Goal: Task Accomplishment & Management: Manage account settings

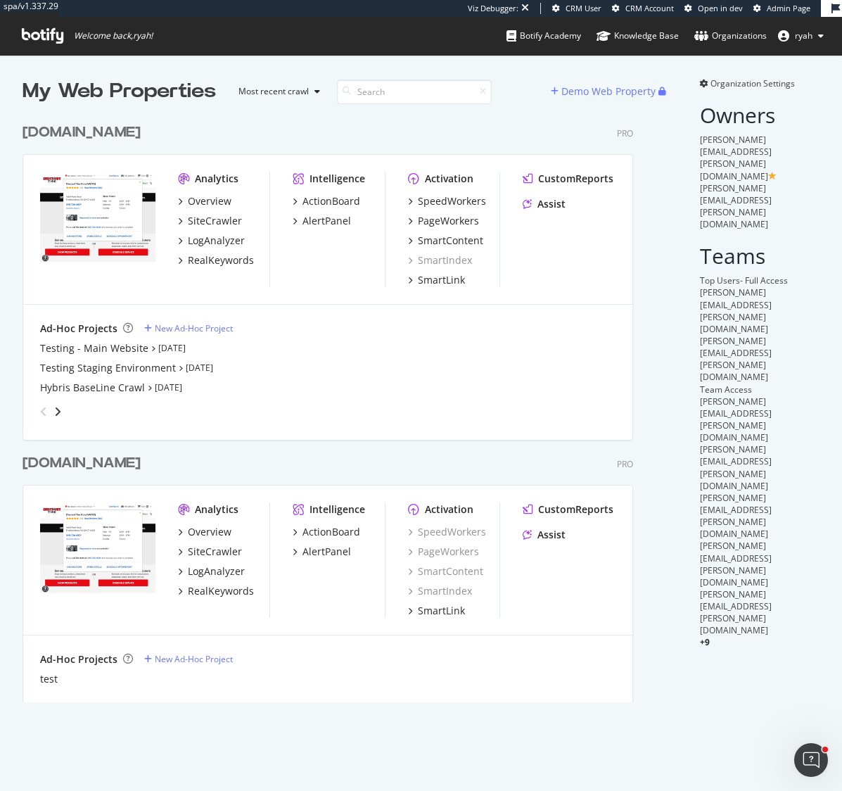
scroll to position [791, 842]
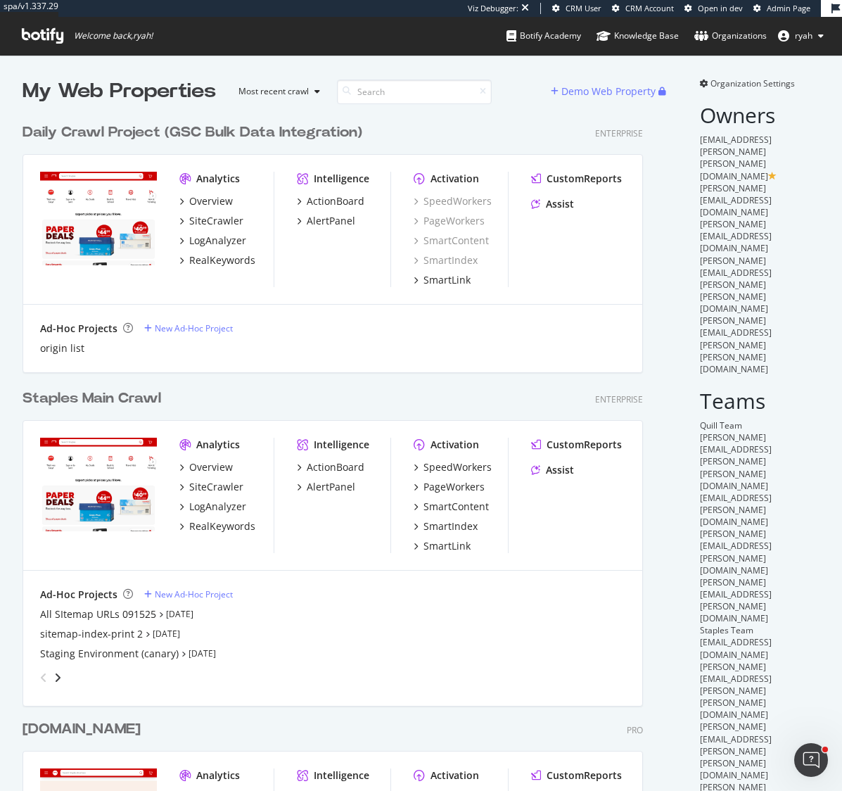
click at [122, 394] on div "Staples Main Crawl" at bounding box center [92, 398] width 139 height 20
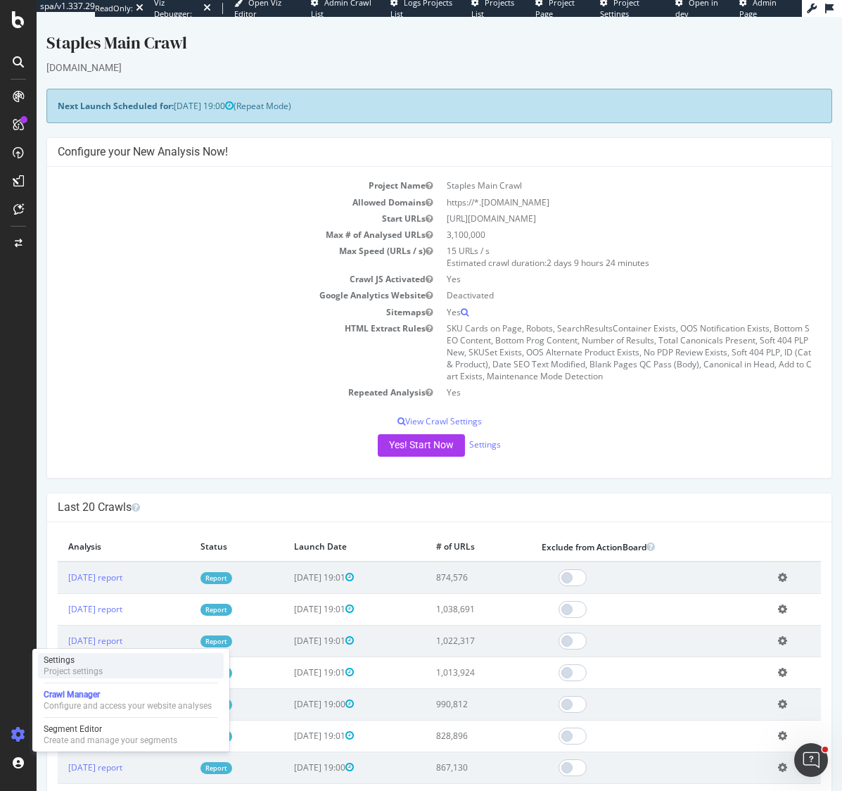
click at [82, 669] on div "Project settings" at bounding box center [73, 671] width 59 height 11
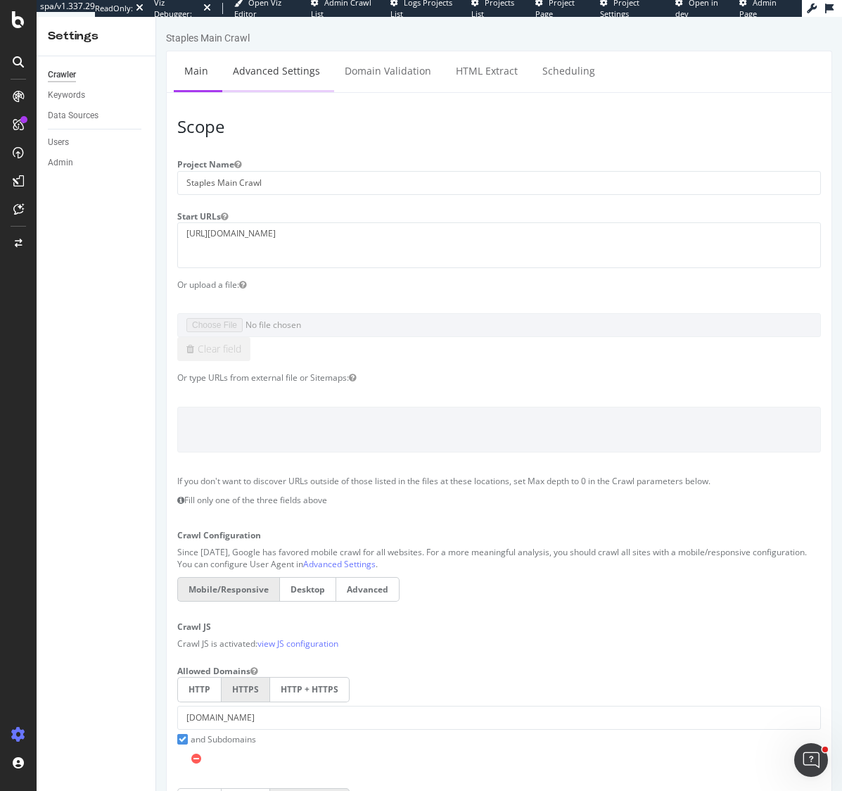
click at [303, 70] on link "Advanced Settings" at bounding box center [276, 70] width 108 height 39
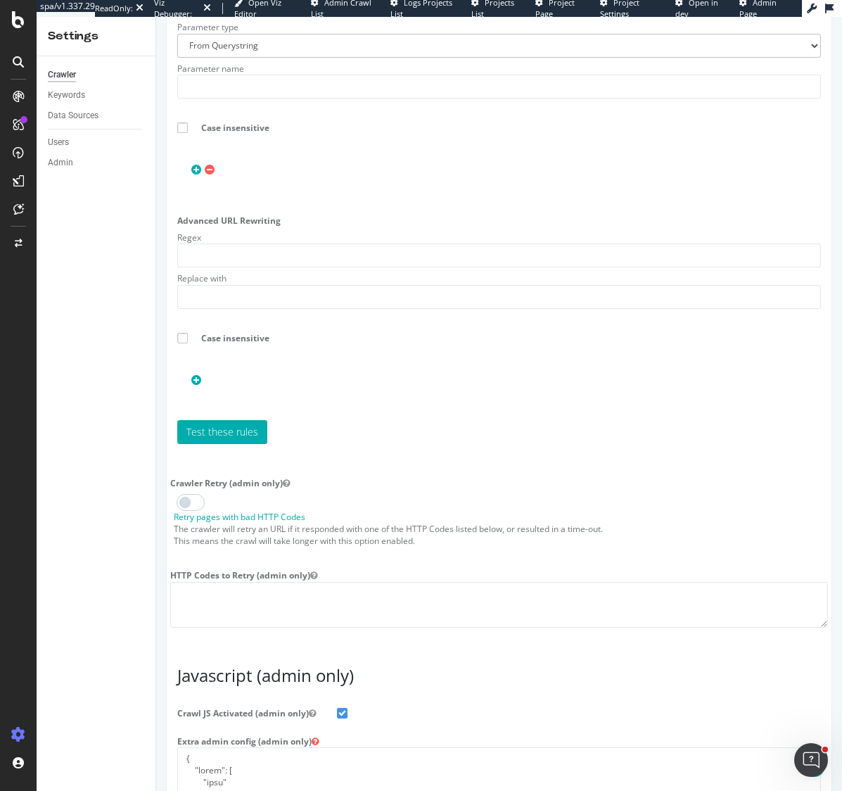
scroll to position [2037, 0]
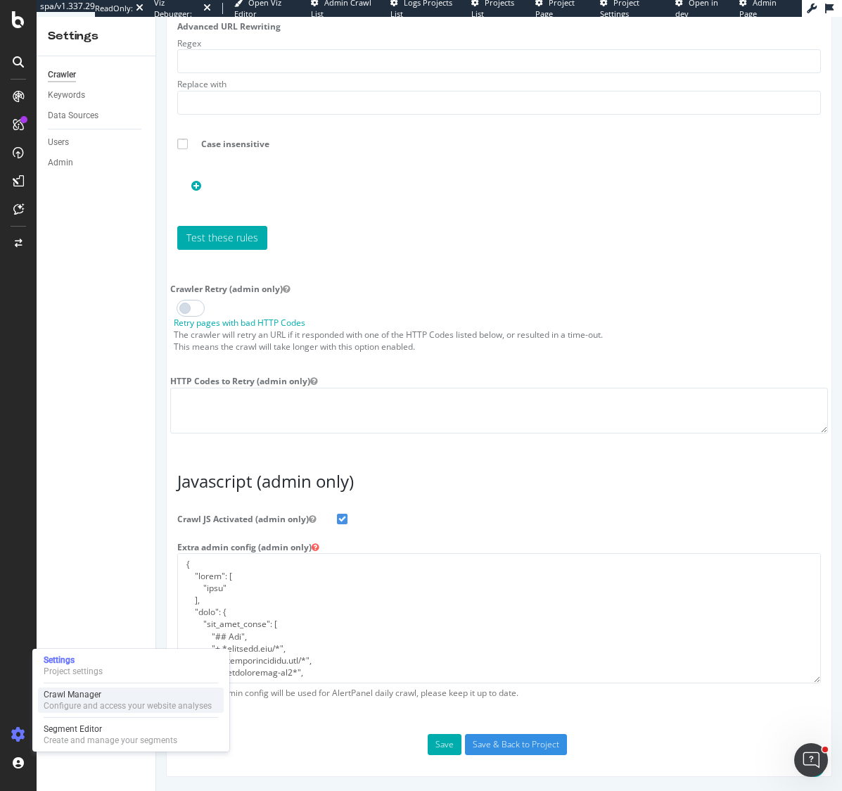
click at [80, 704] on div "Configure and access your website analyses" at bounding box center [128, 705] width 168 height 11
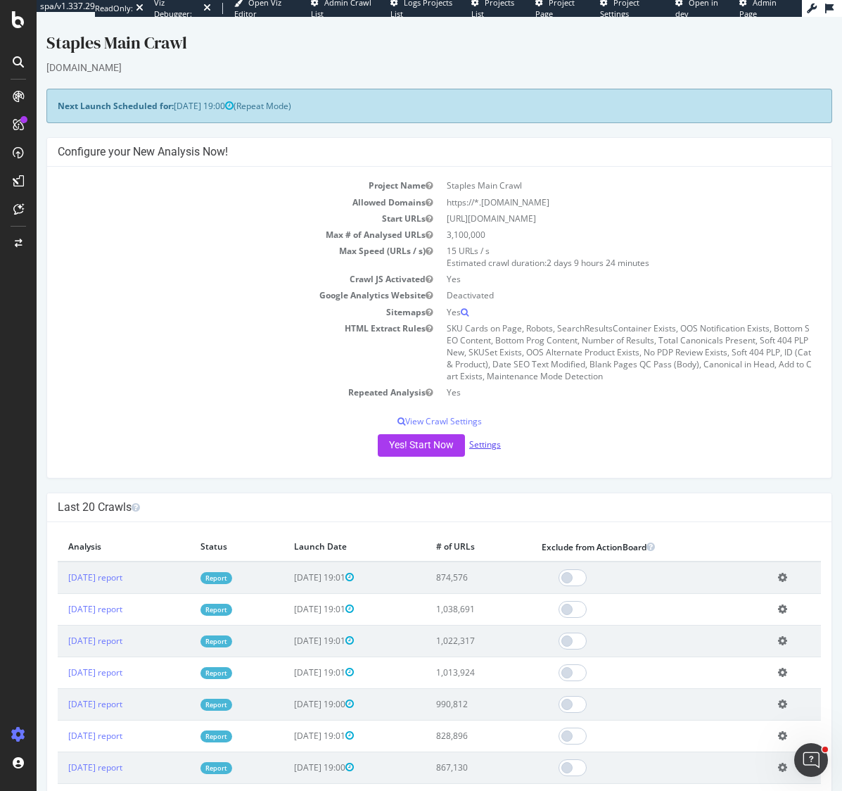
click at [493, 445] on link "Settings" at bounding box center [485, 444] width 32 height 12
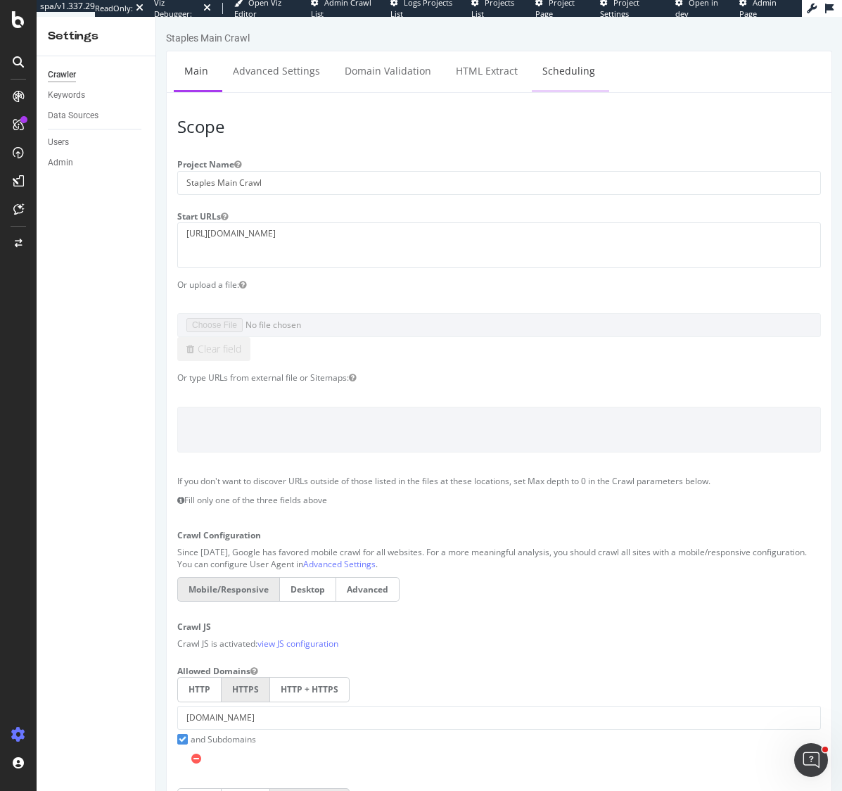
click at [559, 70] on link "Scheduling" at bounding box center [569, 70] width 74 height 39
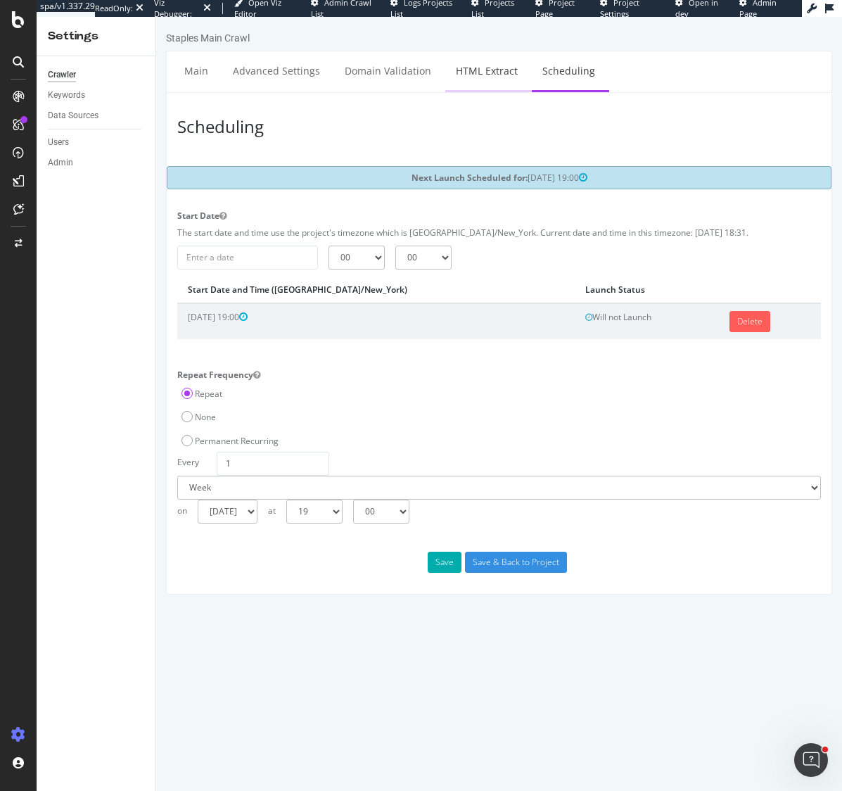
click at [493, 69] on link "HTML Extract" at bounding box center [486, 70] width 83 height 39
select select "count"
select select "exist"
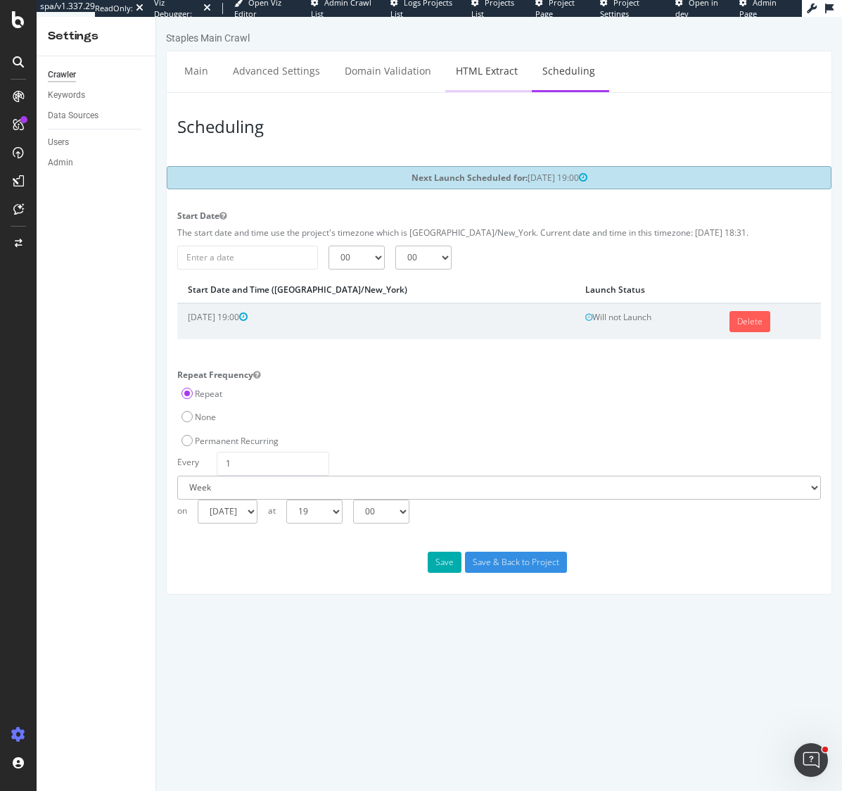
select select "exist"
select select "i"
select select "count"
select select "exist"
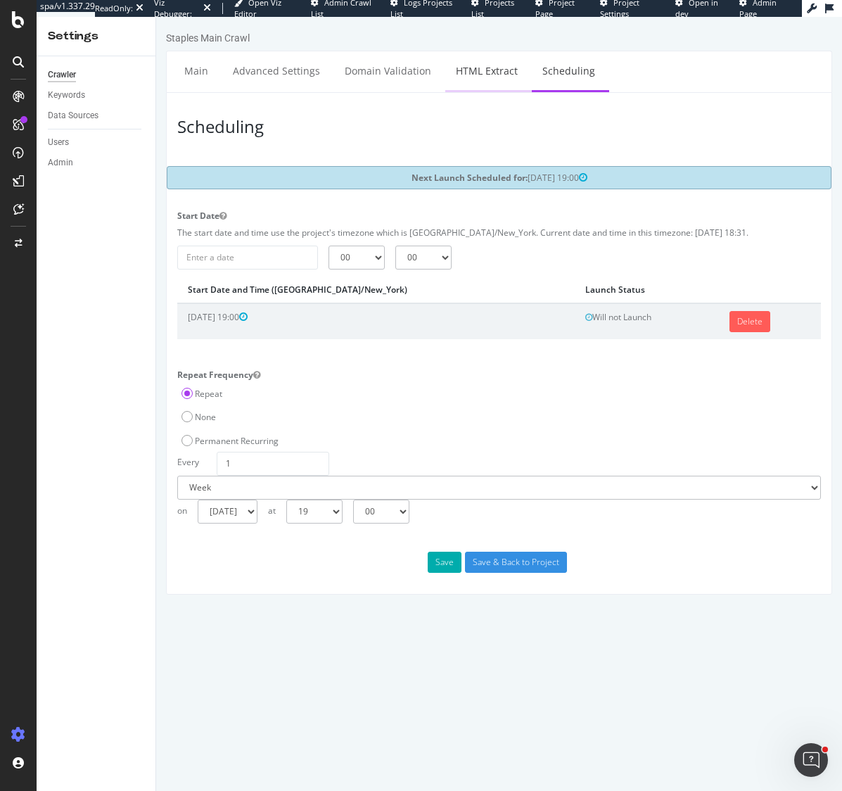
select select "exist"
select select "count"
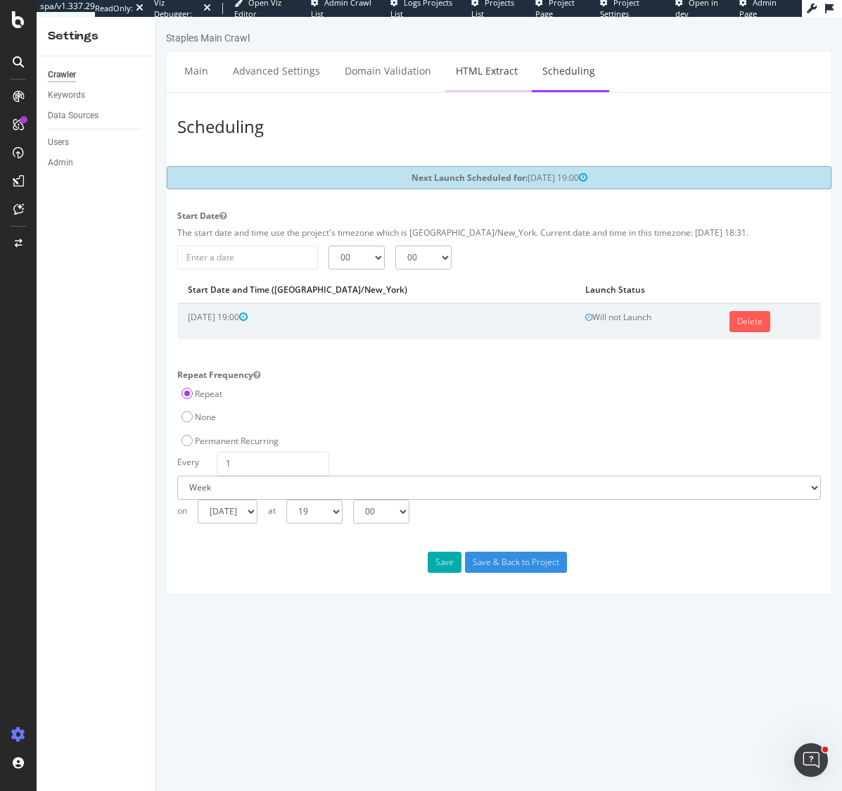
select select "exist"
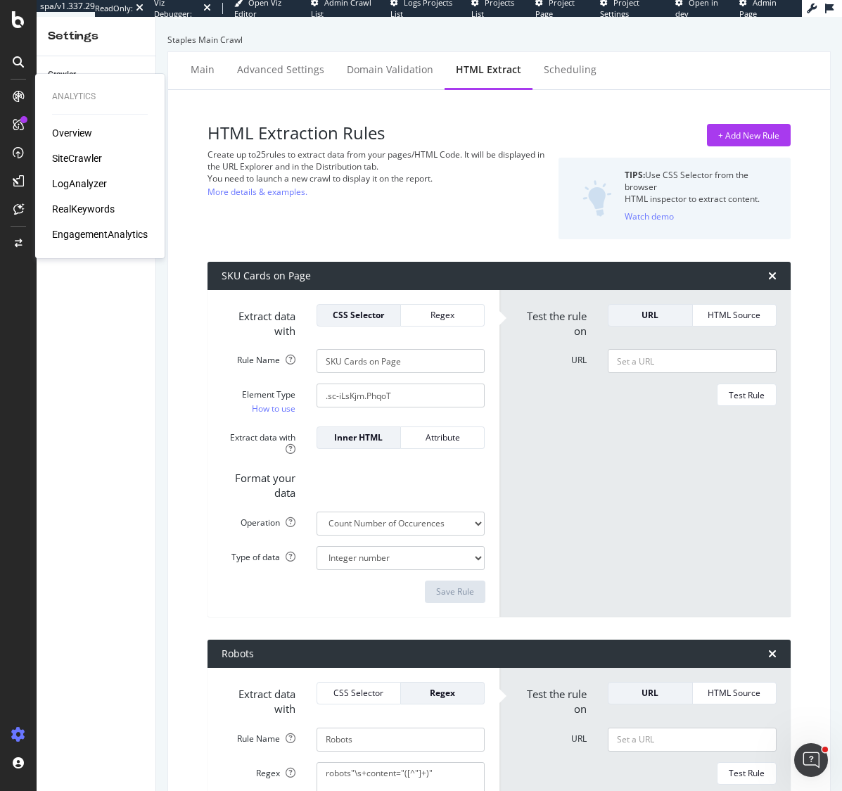
click at [99, 207] on div "RealKeywords" at bounding box center [83, 209] width 63 height 14
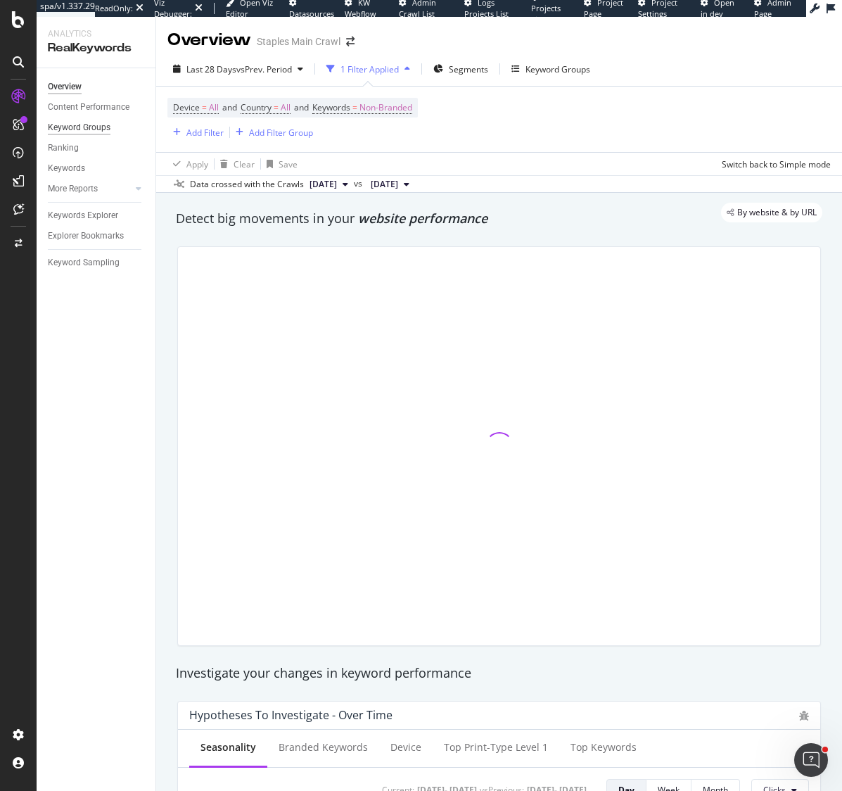
click at [104, 129] on div "Keyword Groups" at bounding box center [79, 127] width 63 height 15
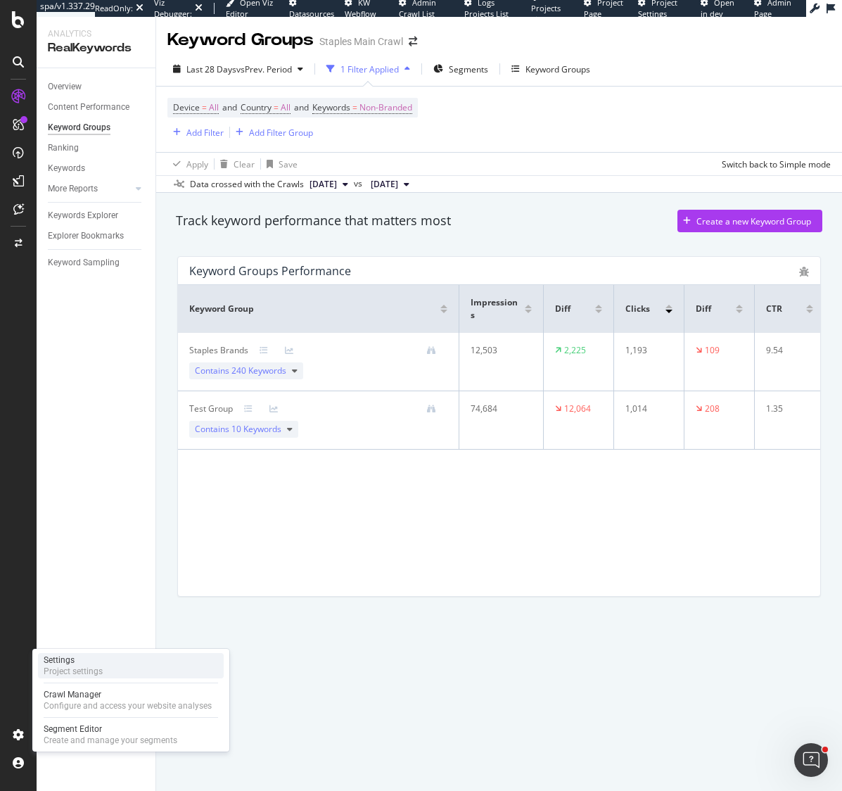
click at [68, 667] on div "Project settings" at bounding box center [73, 671] width 59 height 11
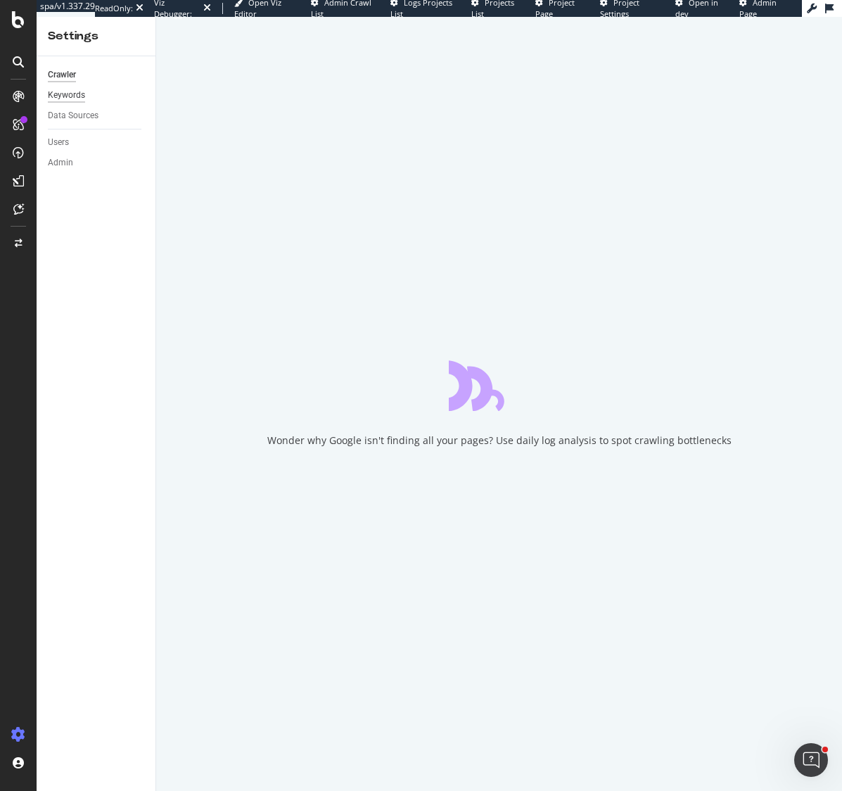
click at [74, 96] on div "Keywords" at bounding box center [66, 95] width 37 height 15
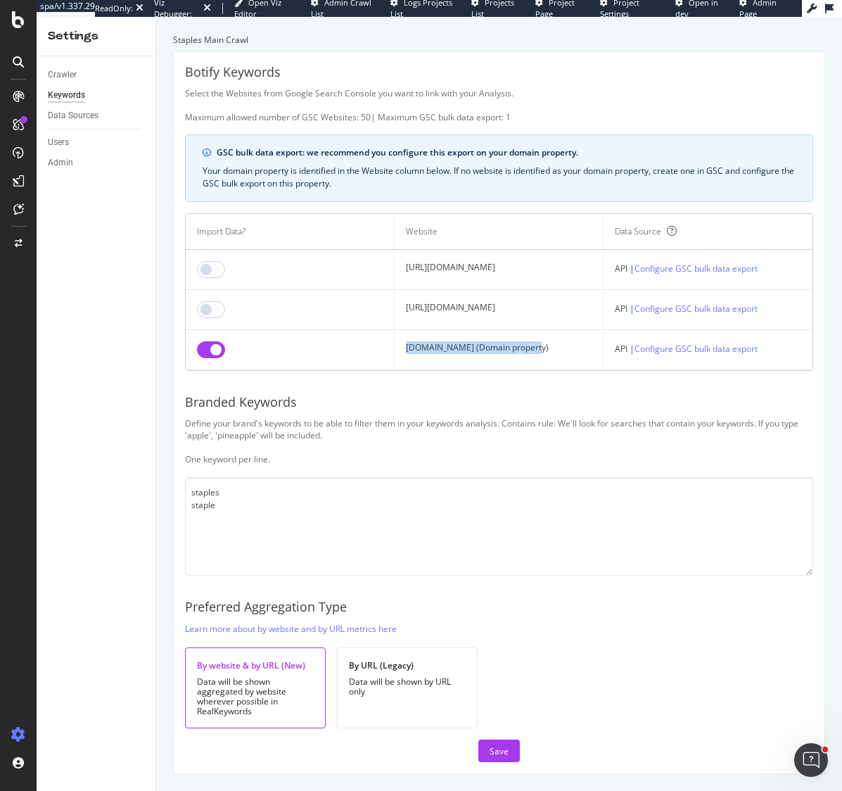
click at [395, 362] on td "staples.com (Domain property)" at bounding box center [499, 350] width 209 height 40
click at [80, 188] on div "AlertPanel" at bounding box center [74, 186] width 45 height 14
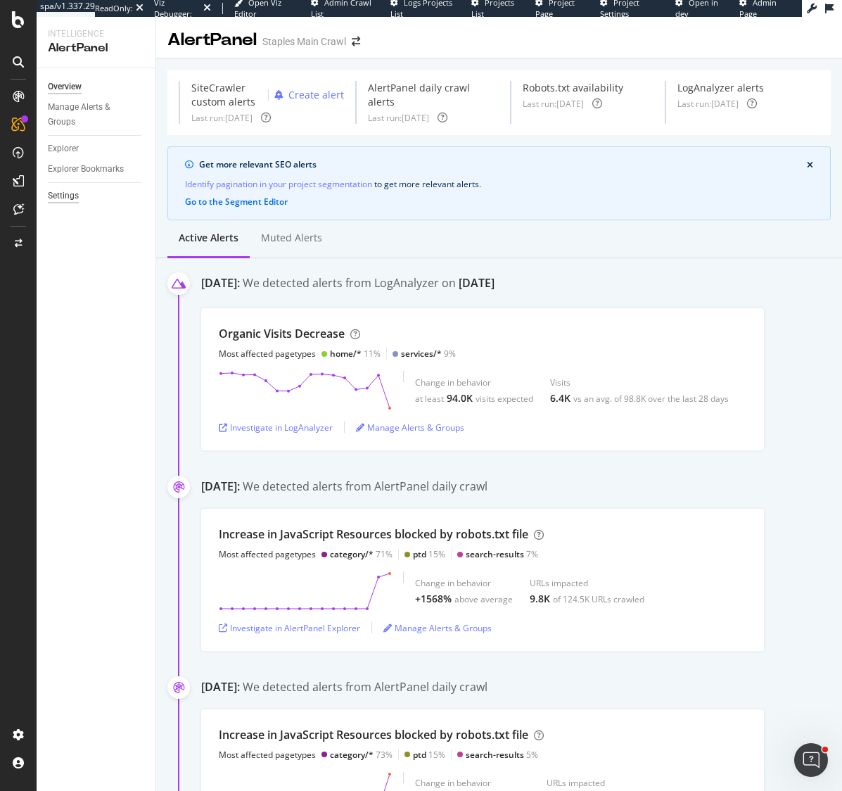
click at [62, 193] on div "Settings" at bounding box center [63, 196] width 31 height 15
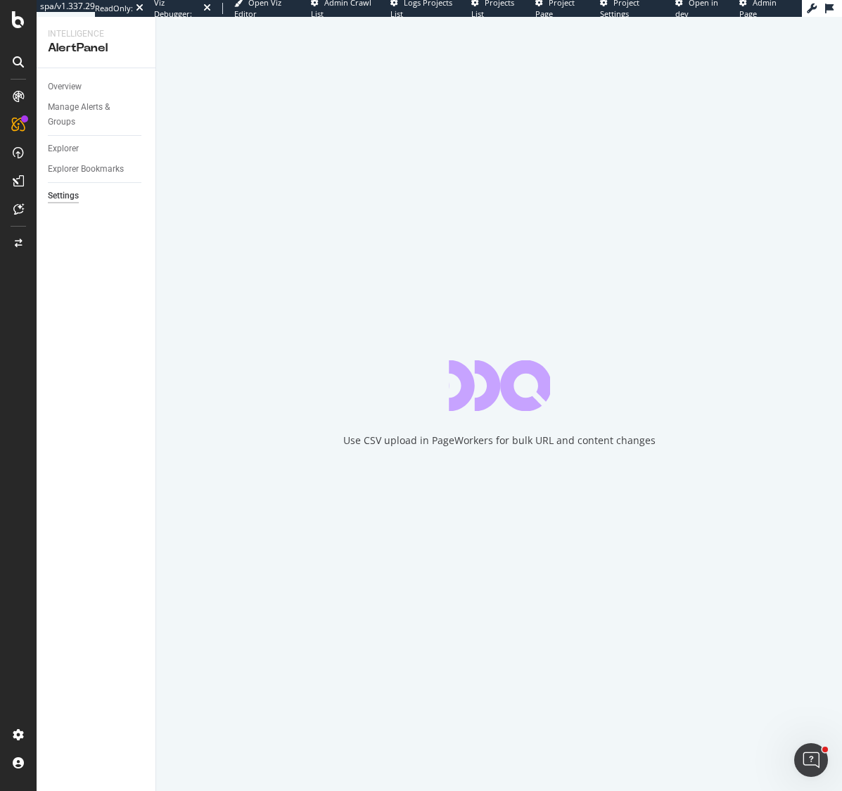
select select "04"
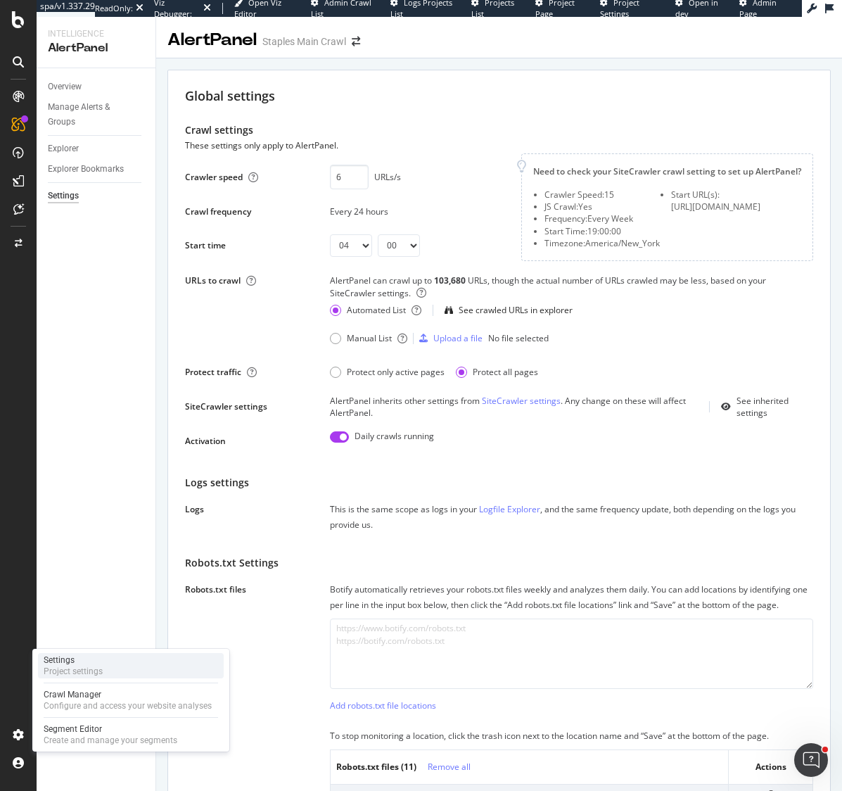
click at [96, 669] on div "Project settings" at bounding box center [73, 671] width 59 height 11
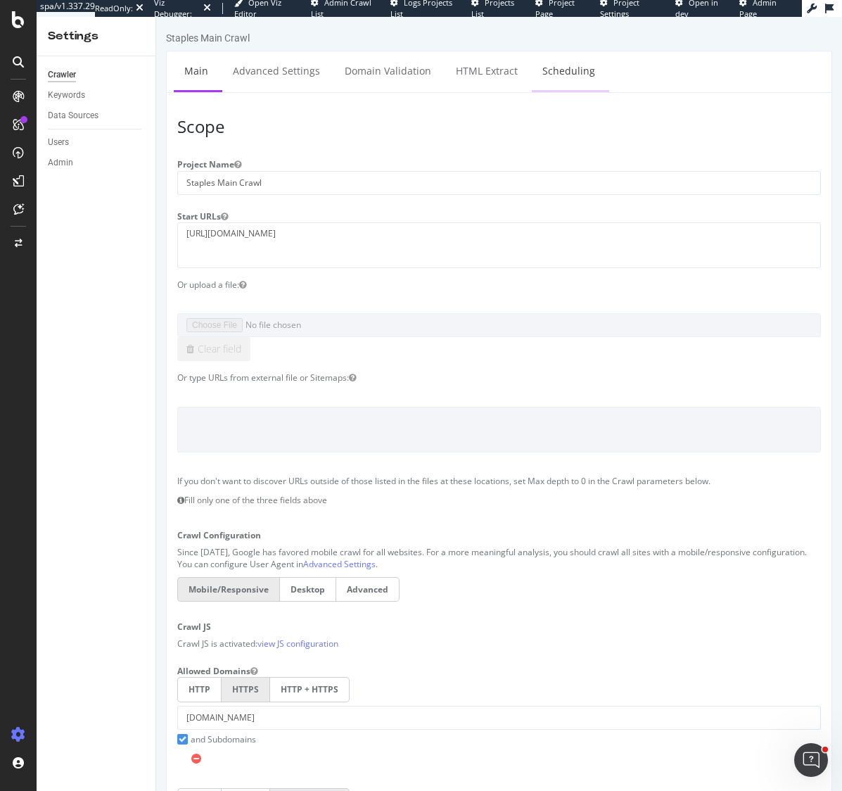
click at [564, 70] on link "Scheduling" at bounding box center [569, 70] width 74 height 39
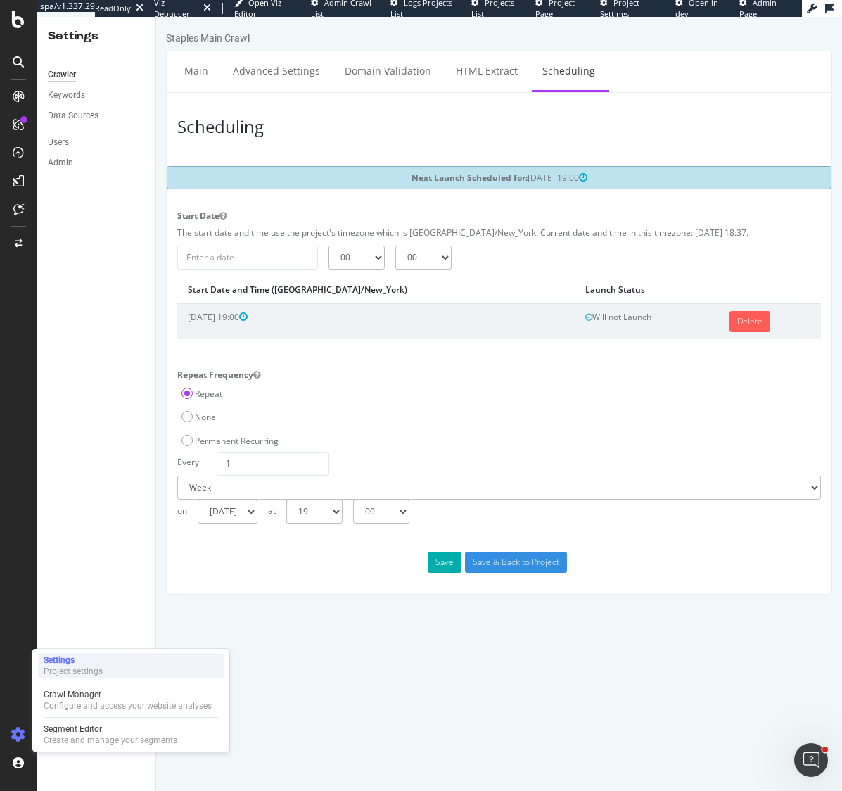
click at [77, 662] on div "Settings" at bounding box center [73, 659] width 59 height 11
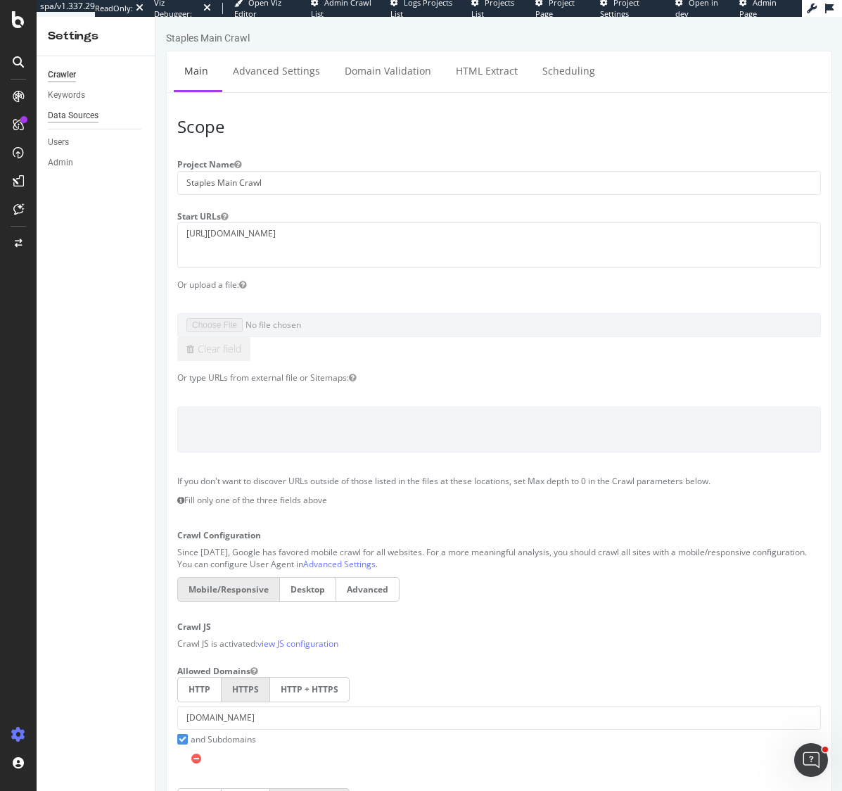
click at [77, 109] on div "Data Sources" at bounding box center [73, 115] width 51 height 15
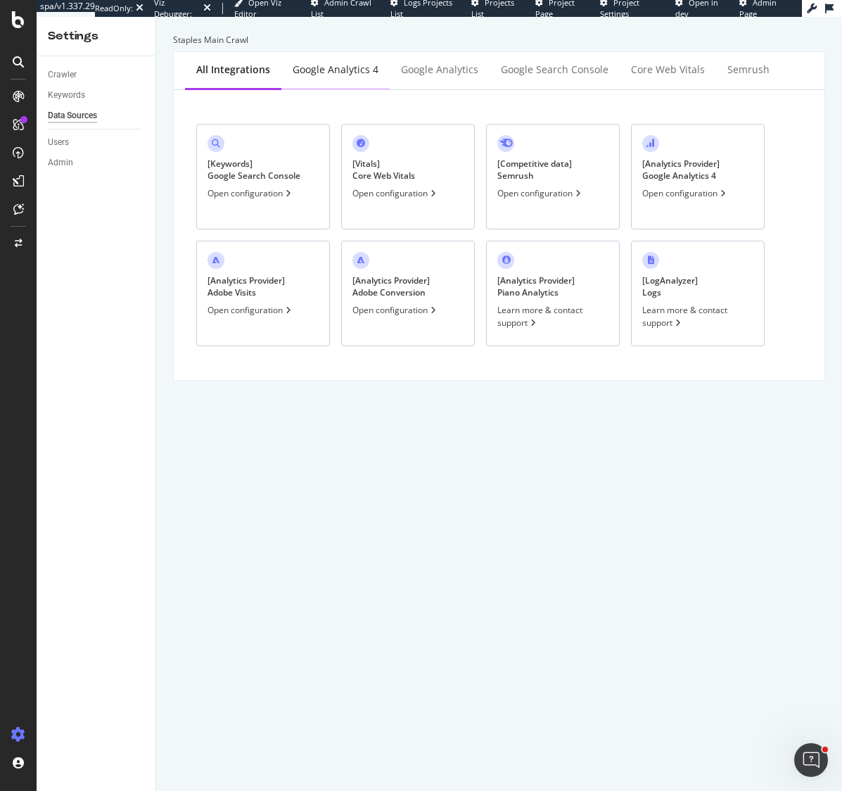
click at [336, 68] on div "Google Analytics 4" at bounding box center [336, 70] width 86 height 14
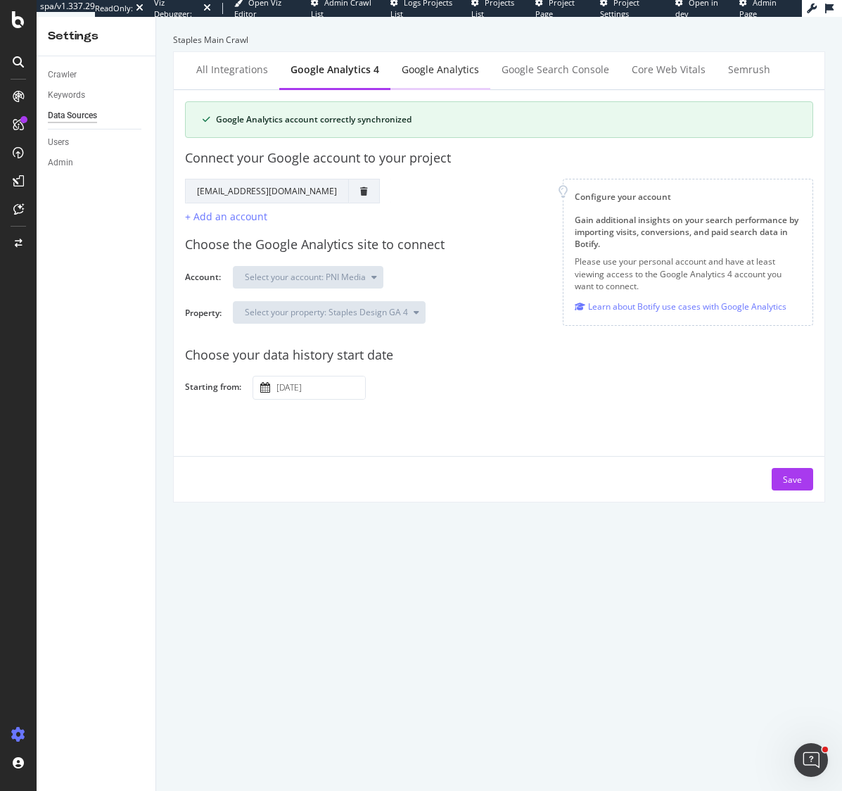
click at [434, 68] on div "Google Analytics" at bounding box center [440, 70] width 77 height 14
